Goal: Use online tool/utility: Utilize a website feature to perform a specific function

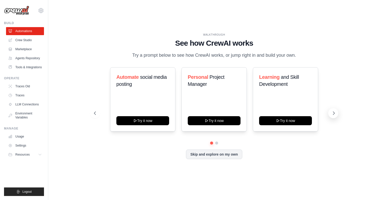
click at [333, 113] on icon at bounding box center [334, 113] width 5 height 5
click at [93, 116] on icon at bounding box center [94, 113] width 5 height 5
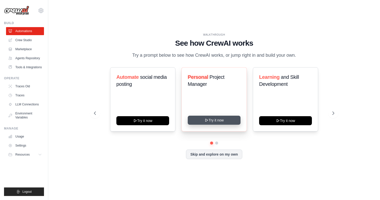
click at [206, 120] on icon at bounding box center [207, 120] width 4 height 4
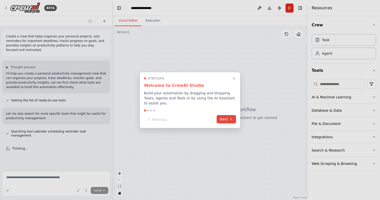
click at [227, 120] on button "Next" at bounding box center [226, 119] width 19 height 8
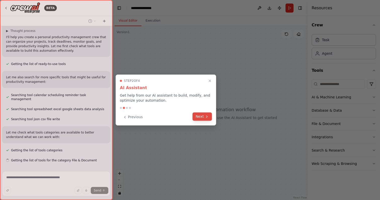
scroll to position [47, 0]
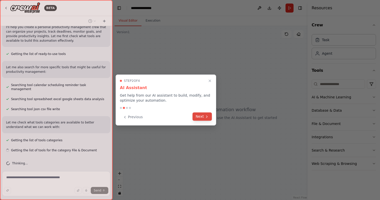
click at [204, 115] on button "Next" at bounding box center [202, 117] width 19 height 8
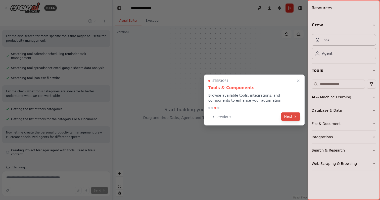
scroll to position [82, 0]
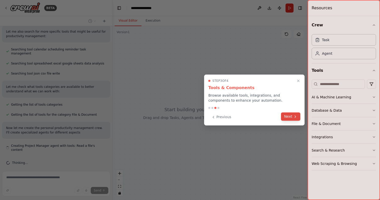
click at [293, 119] on button "Next" at bounding box center [290, 117] width 19 height 8
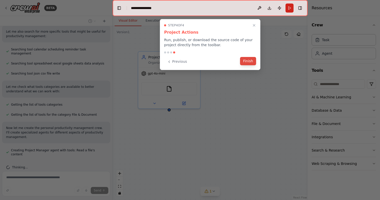
scroll to position [96, 0]
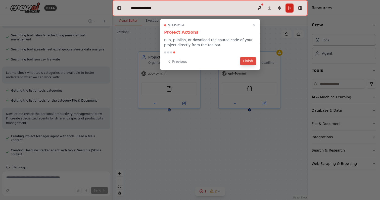
click at [250, 62] on button "Finish" at bounding box center [248, 61] width 16 height 8
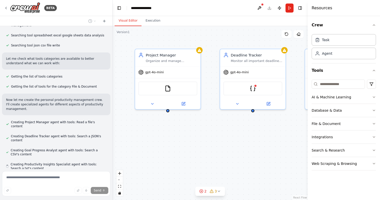
scroll to position [125, 0]
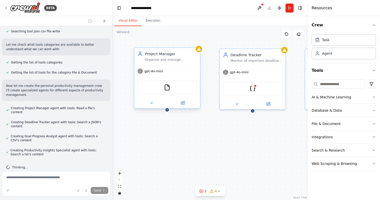
click at [172, 70] on div "gpt-4o-mini" at bounding box center [167, 71] width 66 height 12
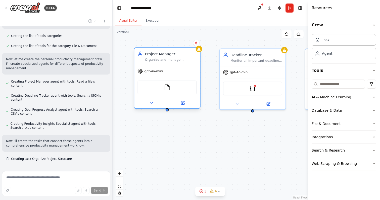
scroll to position [156, 0]
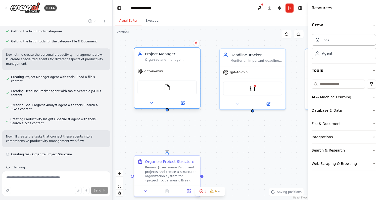
click at [159, 74] on div "gpt-4o-mini" at bounding box center [151, 71] width 26 height 5
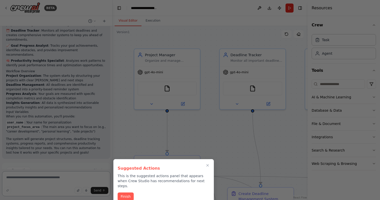
scroll to position [558, 0]
